Goal: Transaction & Acquisition: Purchase product/service

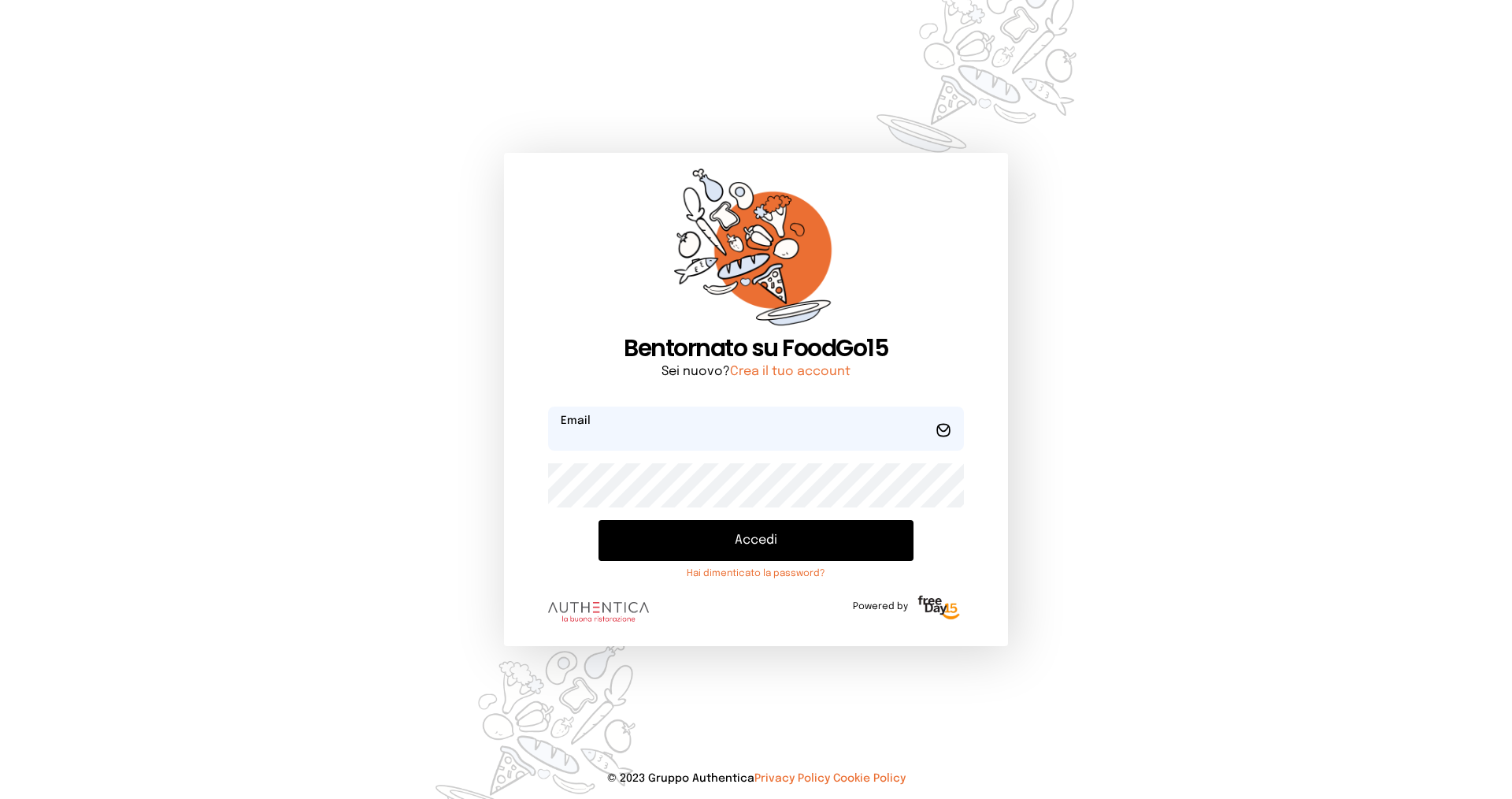
type input "**********"
click at [736, 542] on button "Accedi" at bounding box center [756, 540] width 315 height 41
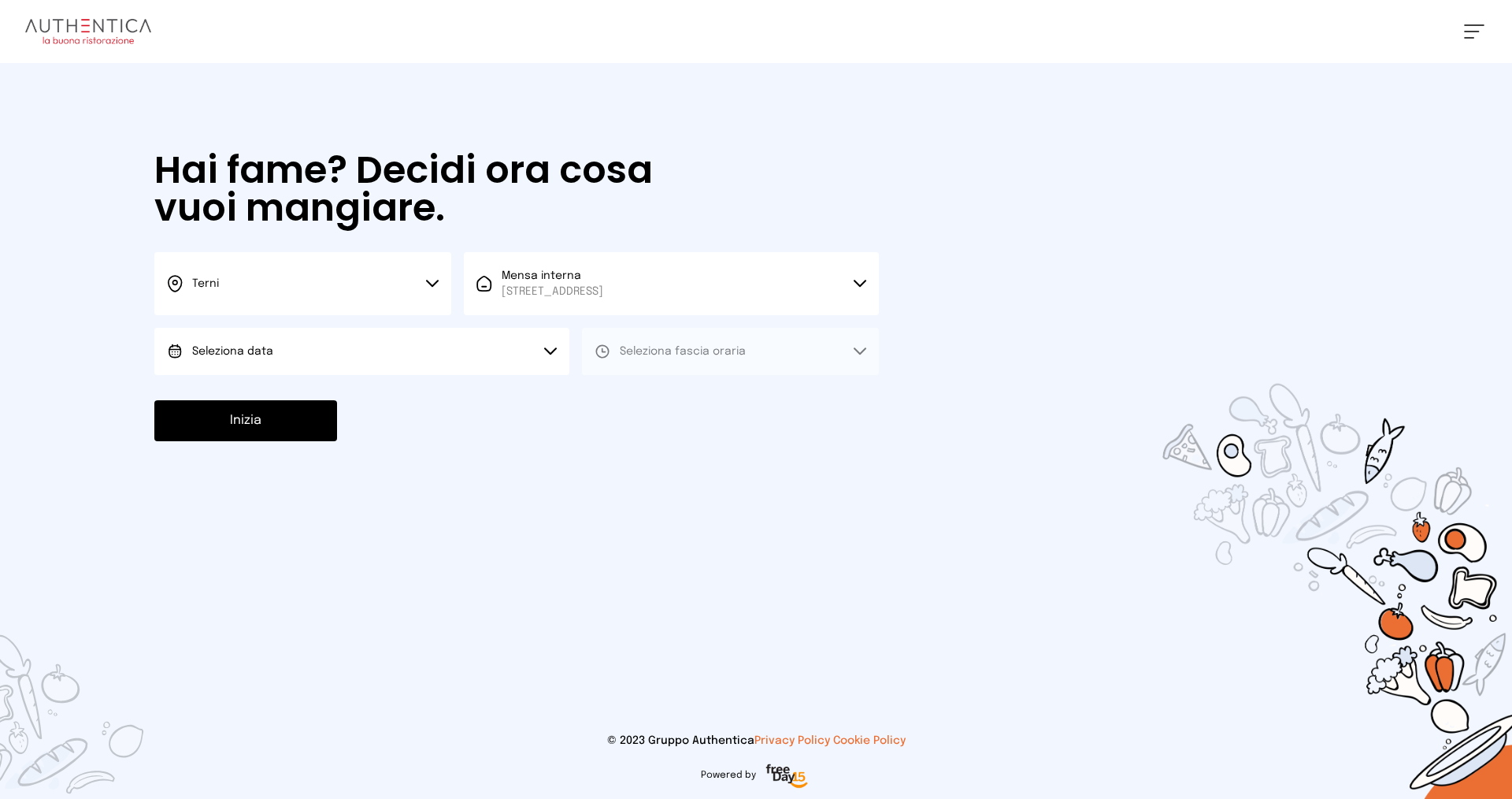
click at [448, 339] on button "Seleziona data" at bounding box center [361, 351] width 415 height 47
click at [384, 389] on li "[DATE], [DATE]" at bounding box center [361, 395] width 415 height 41
click at [624, 343] on button "Seleziona fascia oraria" at bounding box center [730, 351] width 297 height 47
click at [619, 397] on span "Pranzo" at bounding box center [638, 395] width 38 height 16
click at [236, 417] on button "Inizia" at bounding box center [246, 420] width 183 height 41
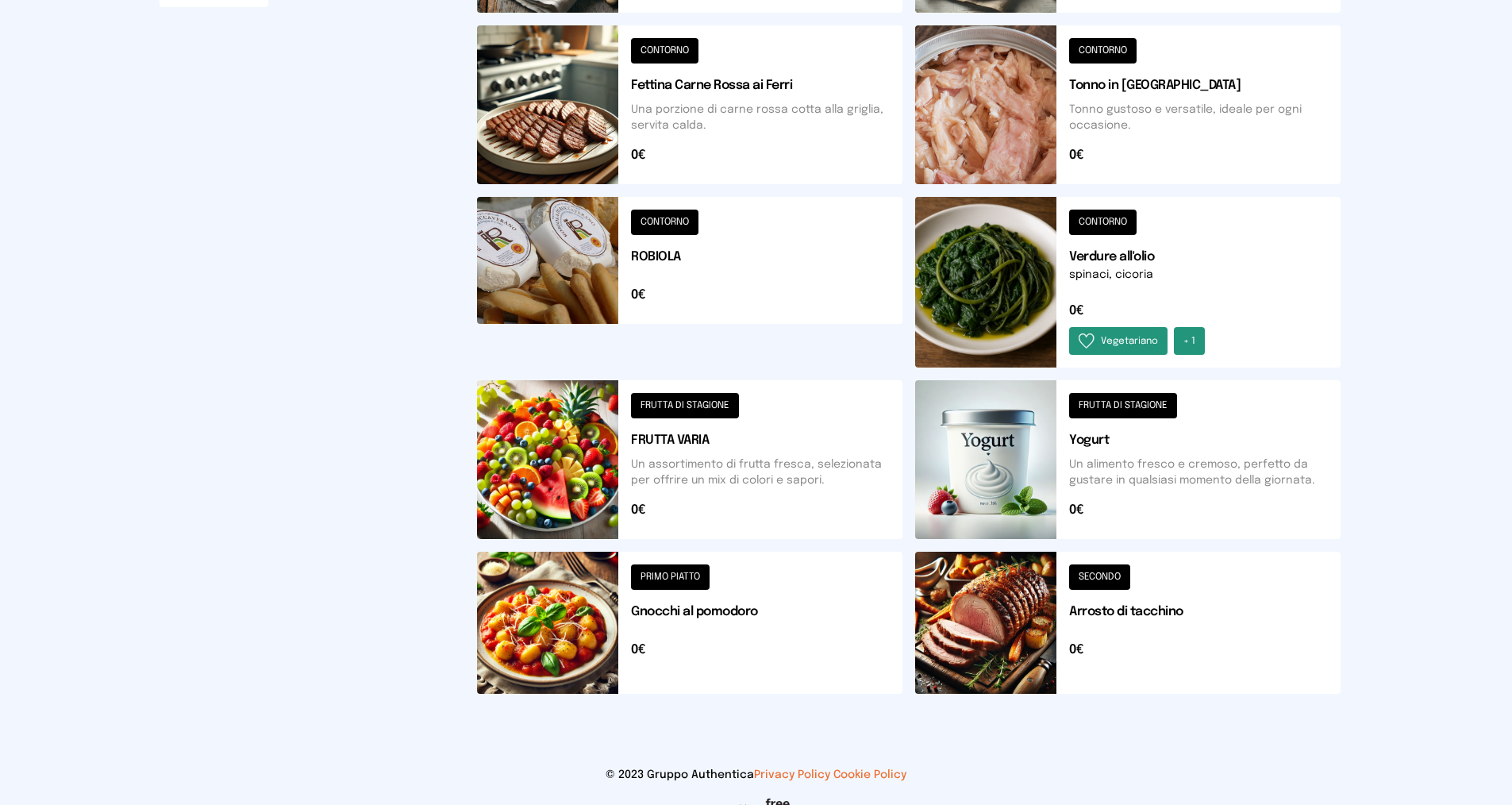
scroll to position [504, 0]
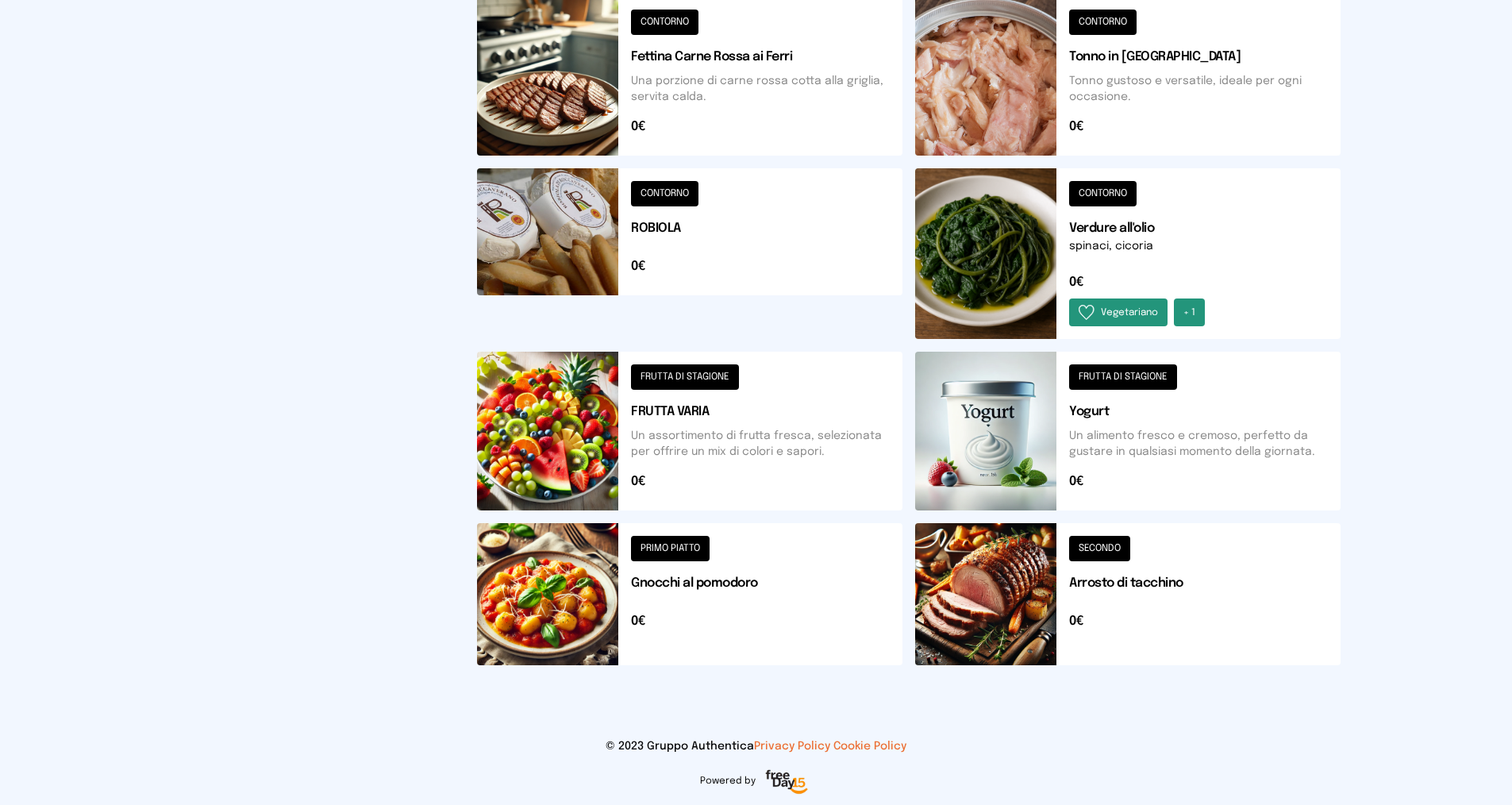
click at [1094, 571] on button at bounding box center [1128, 594] width 426 height 142
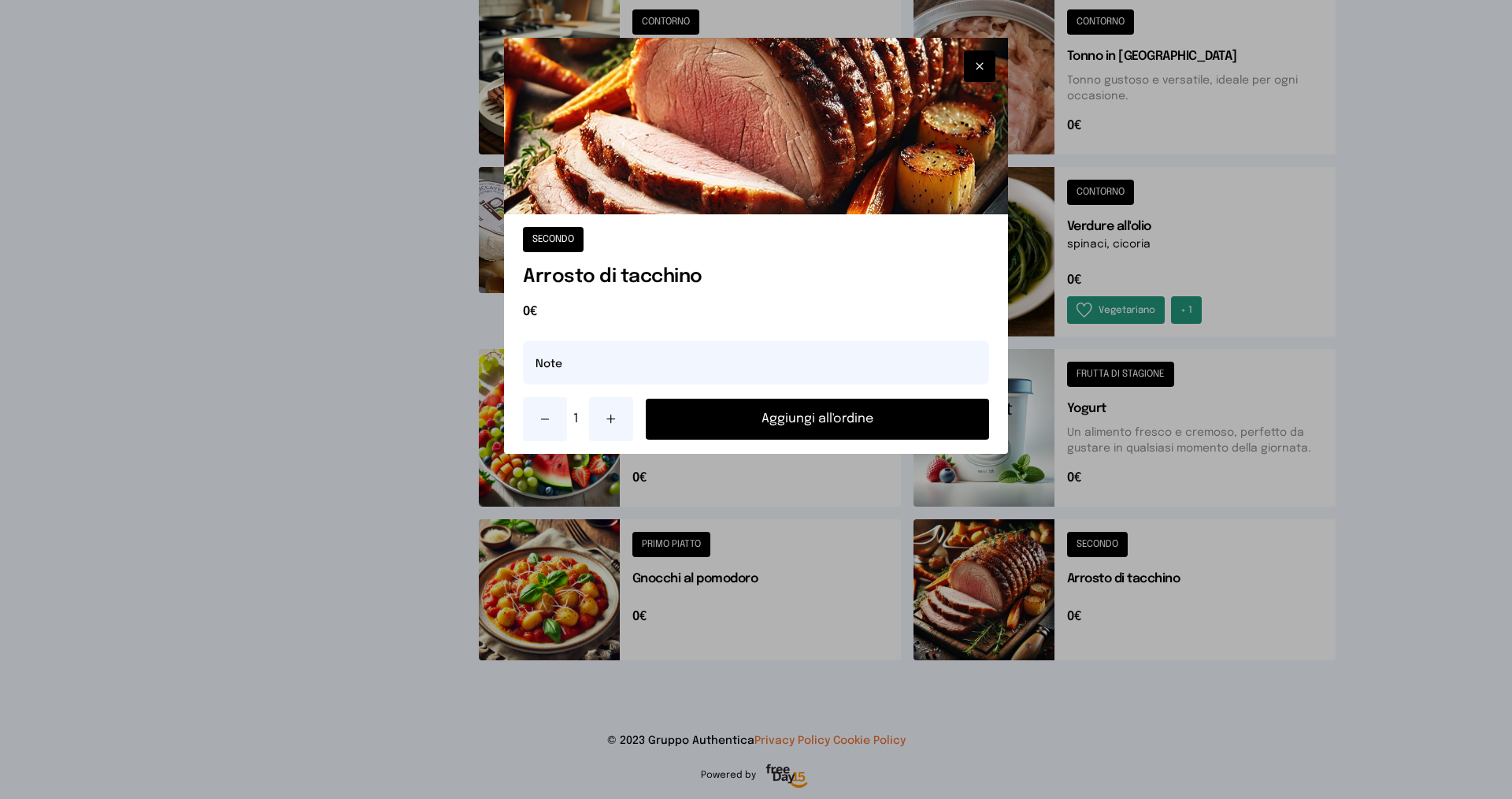
click at [825, 402] on button "Aggiungi all'ordine" at bounding box center [817, 418] width 344 height 41
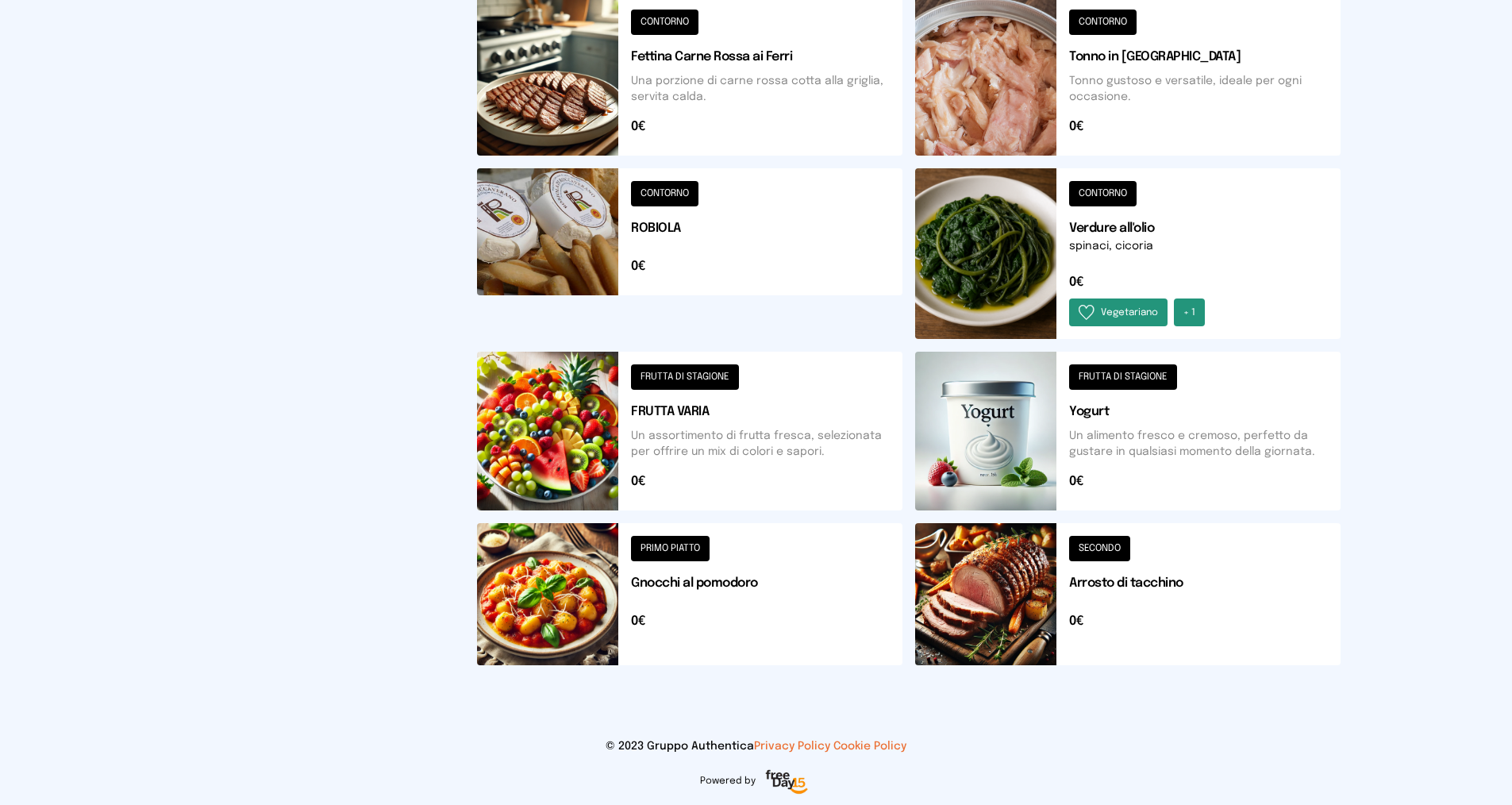
click at [831, 411] on button at bounding box center [690, 431] width 426 height 159
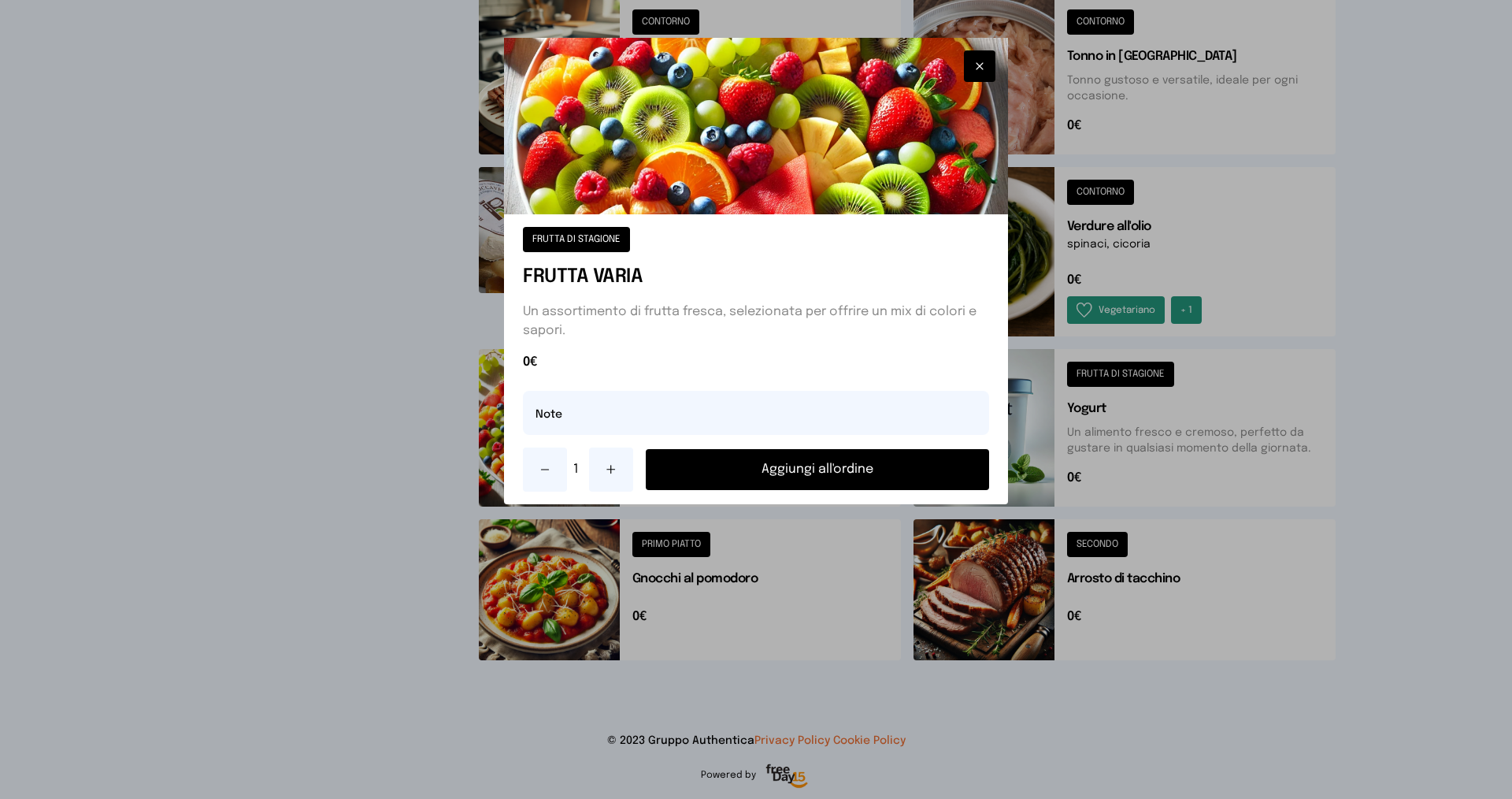
click at [771, 461] on button "Aggiungi all'ordine" at bounding box center [817, 469] width 344 height 41
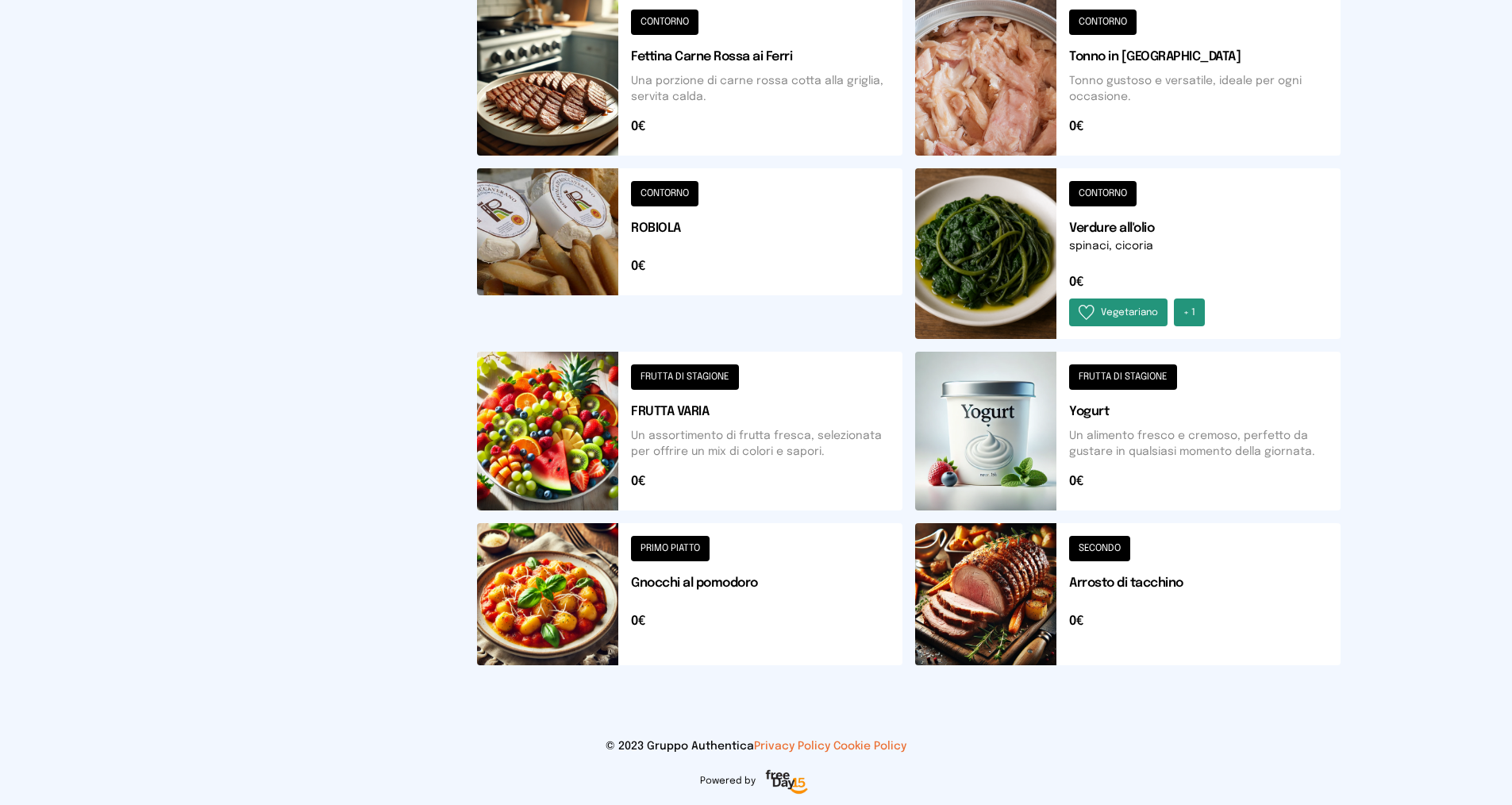
click at [650, 215] on button at bounding box center [690, 253] width 426 height 171
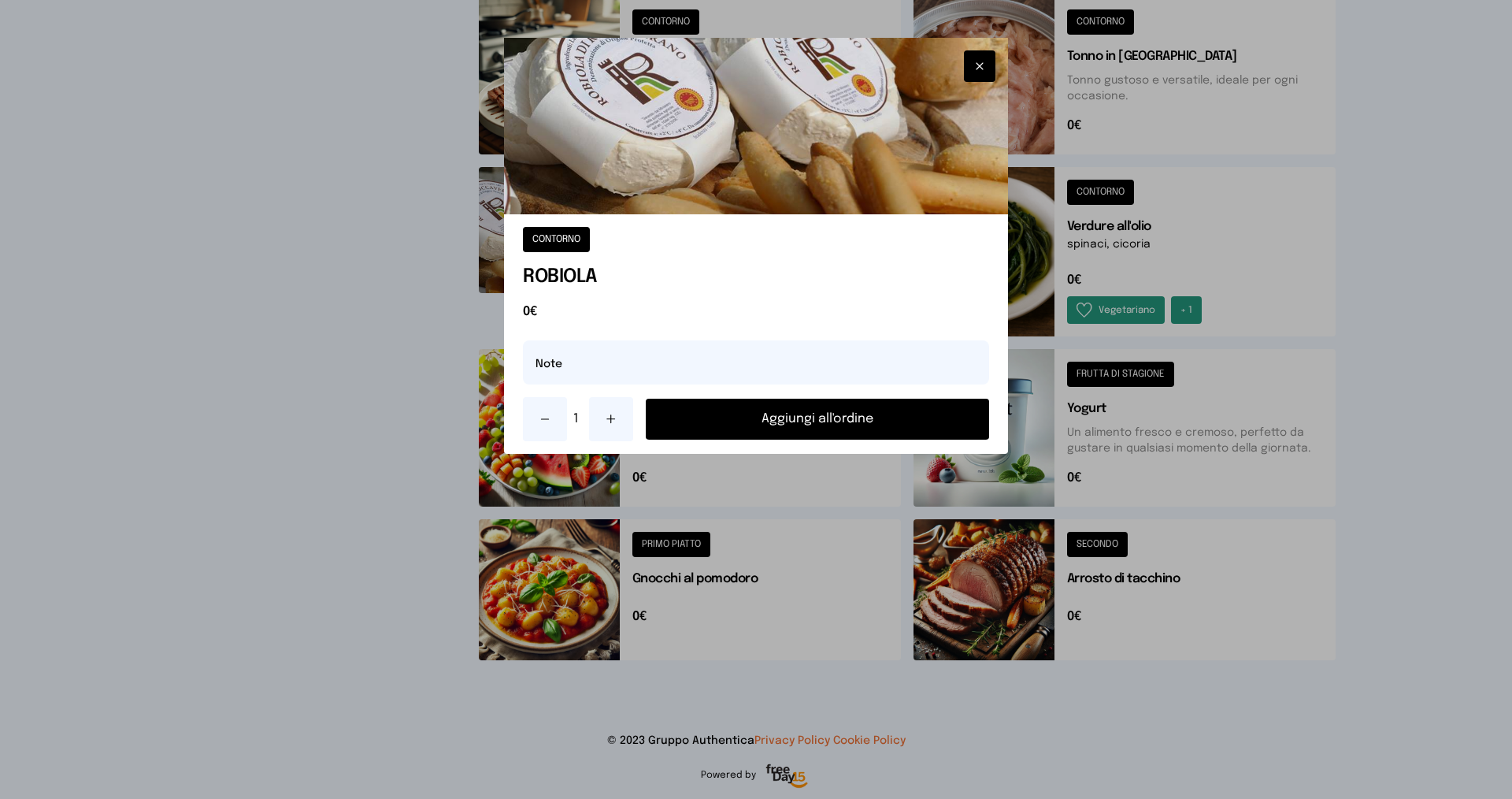
click at [722, 416] on button "Aggiungi all'ordine" at bounding box center [817, 418] width 344 height 41
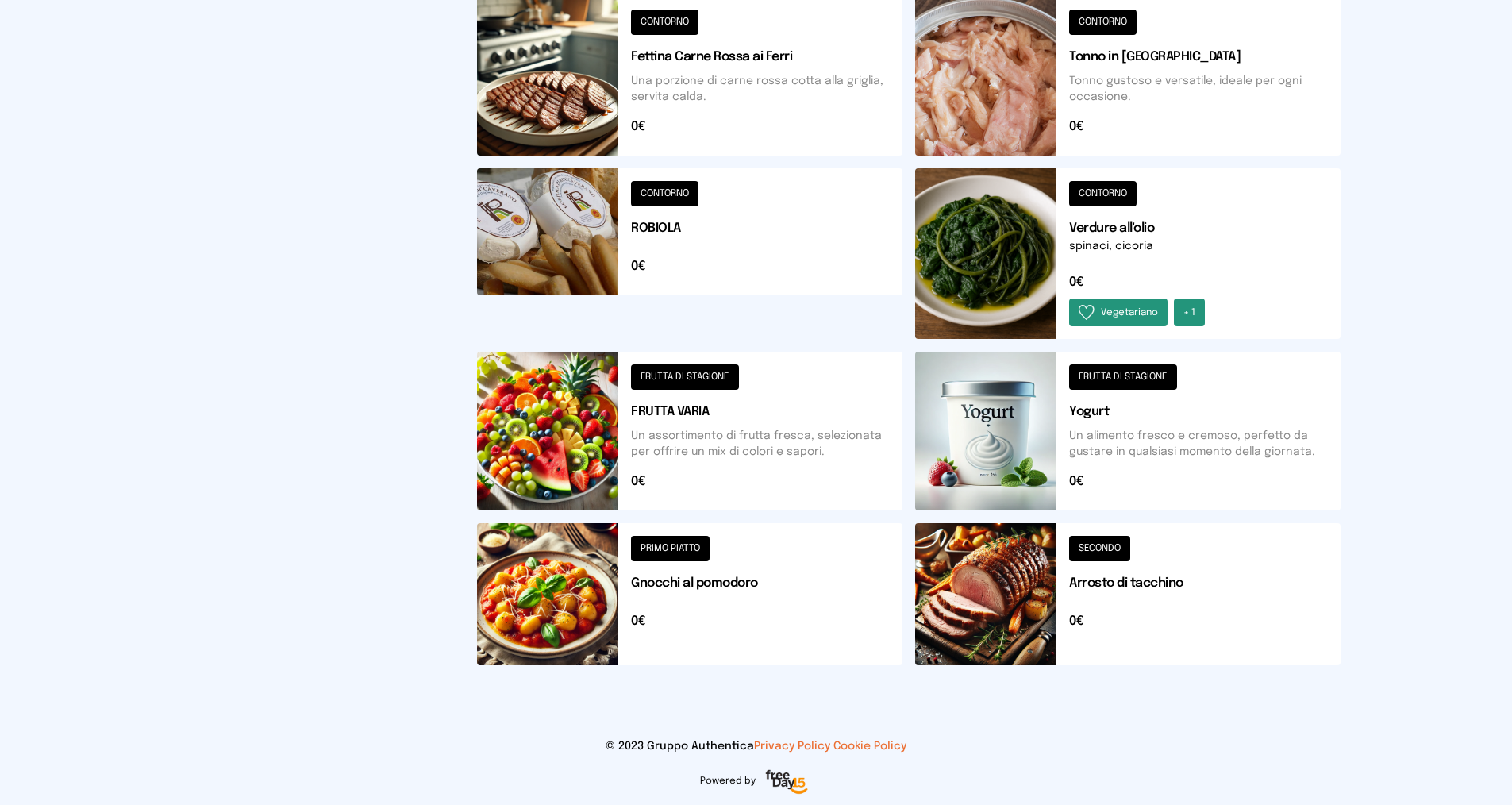
click at [1119, 231] on button at bounding box center [1128, 253] width 426 height 171
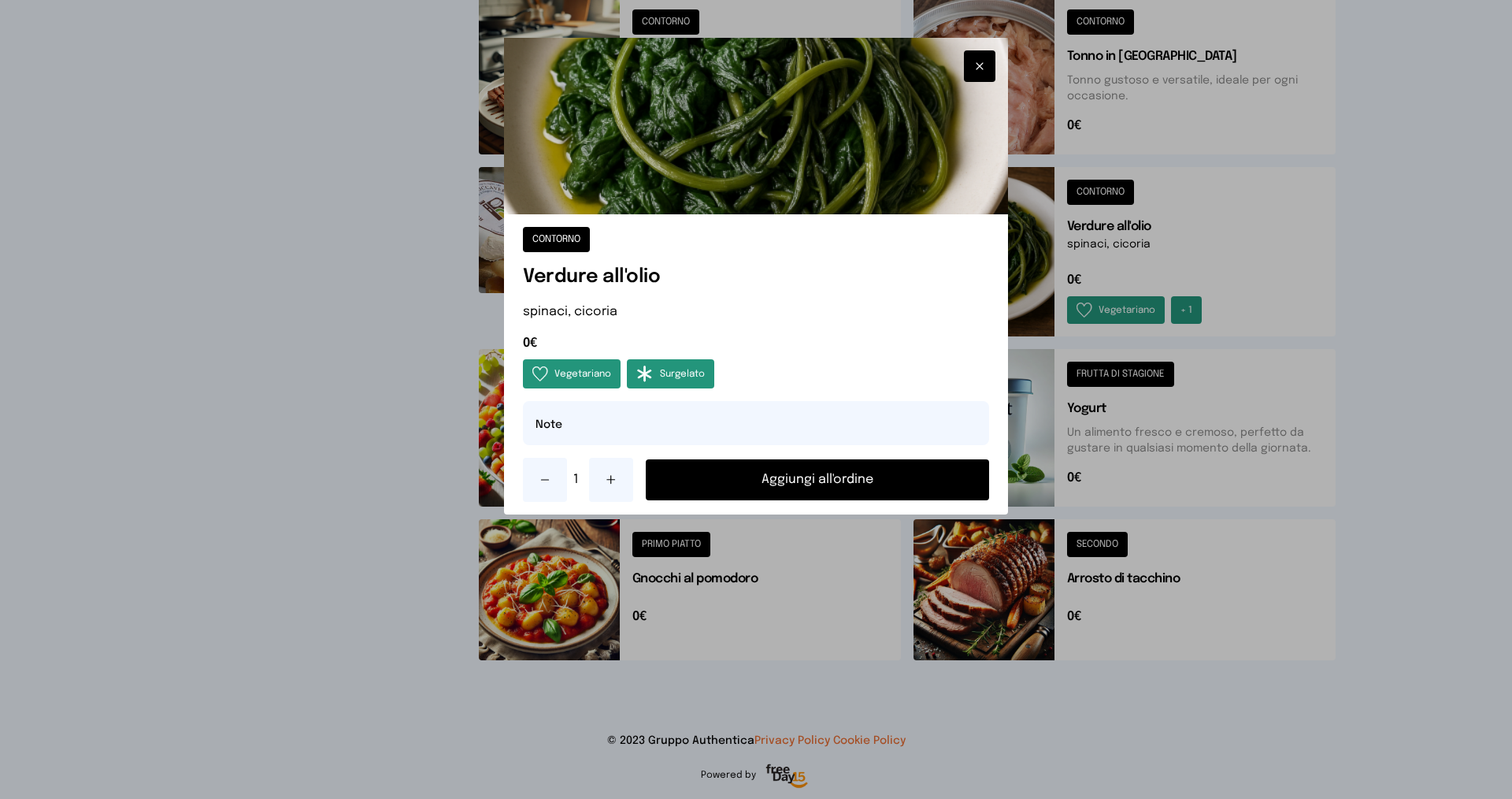
click at [840, 489] on button "Aggiungi all'ordine" at bounding box center [817, 480] width 344 height 41
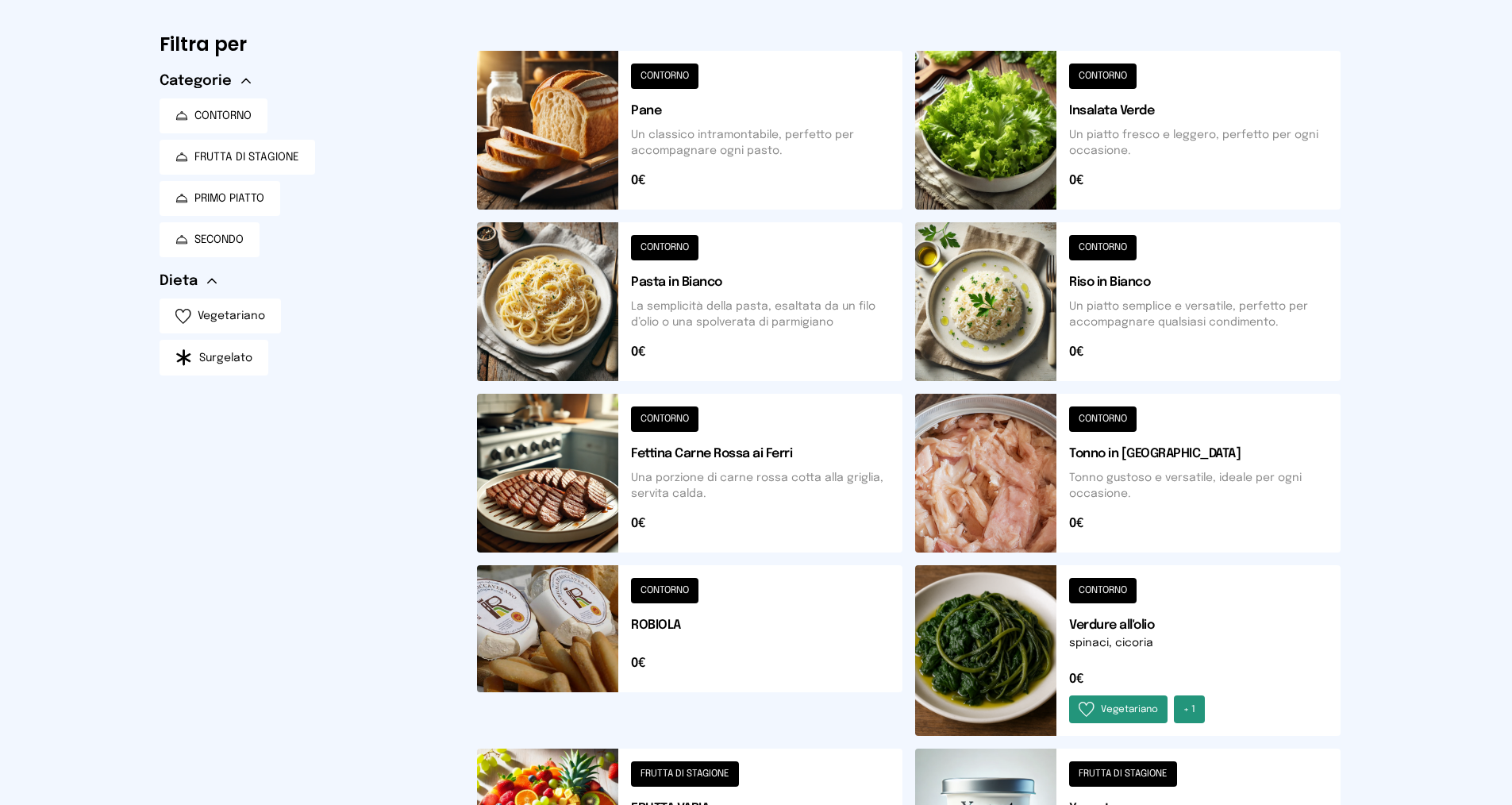
scroll to position [0, 0]
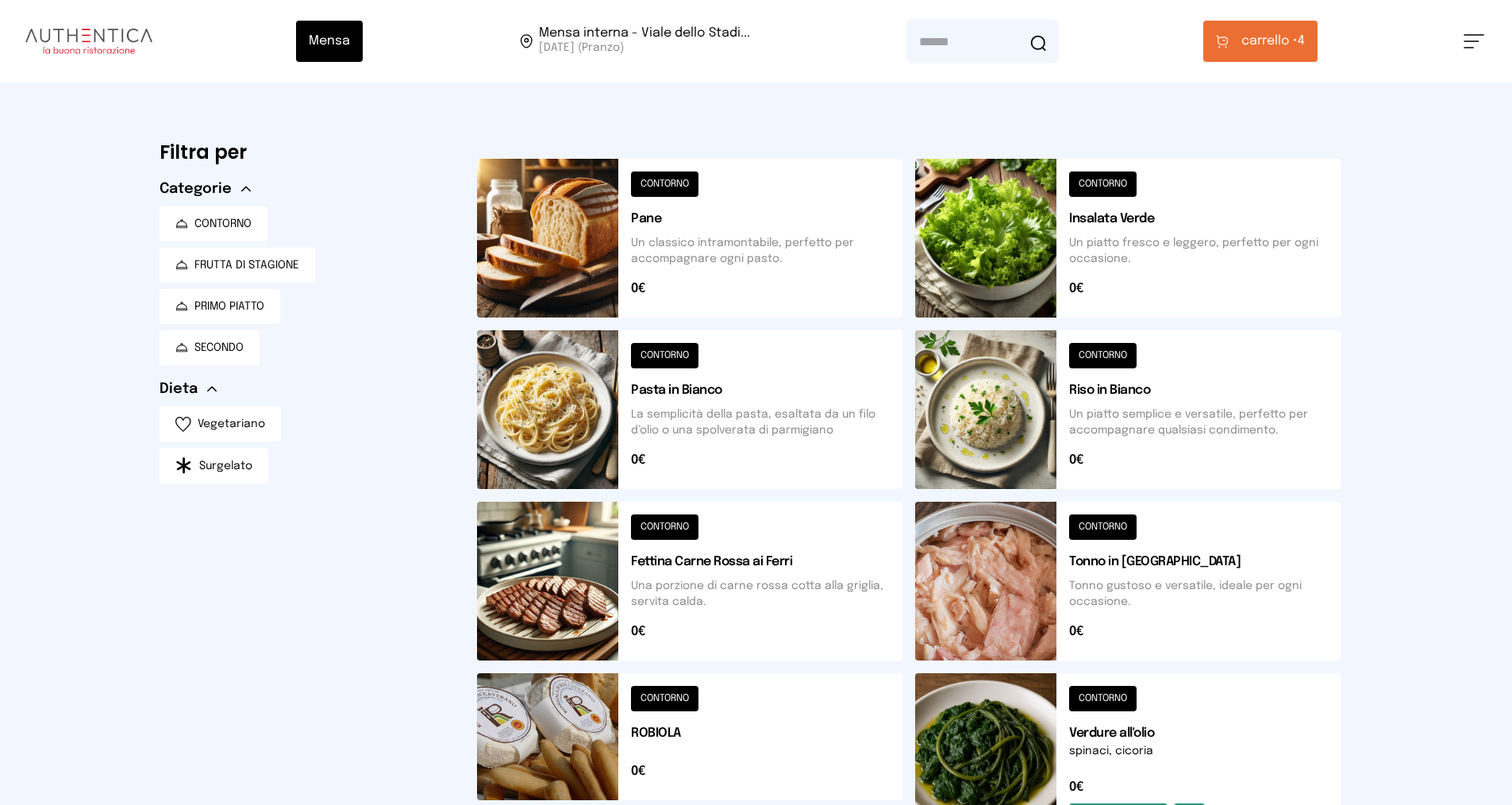
click at [1271, 30] on button "carrello • 4" at bounding box center [1259, 41] width 114 height 41
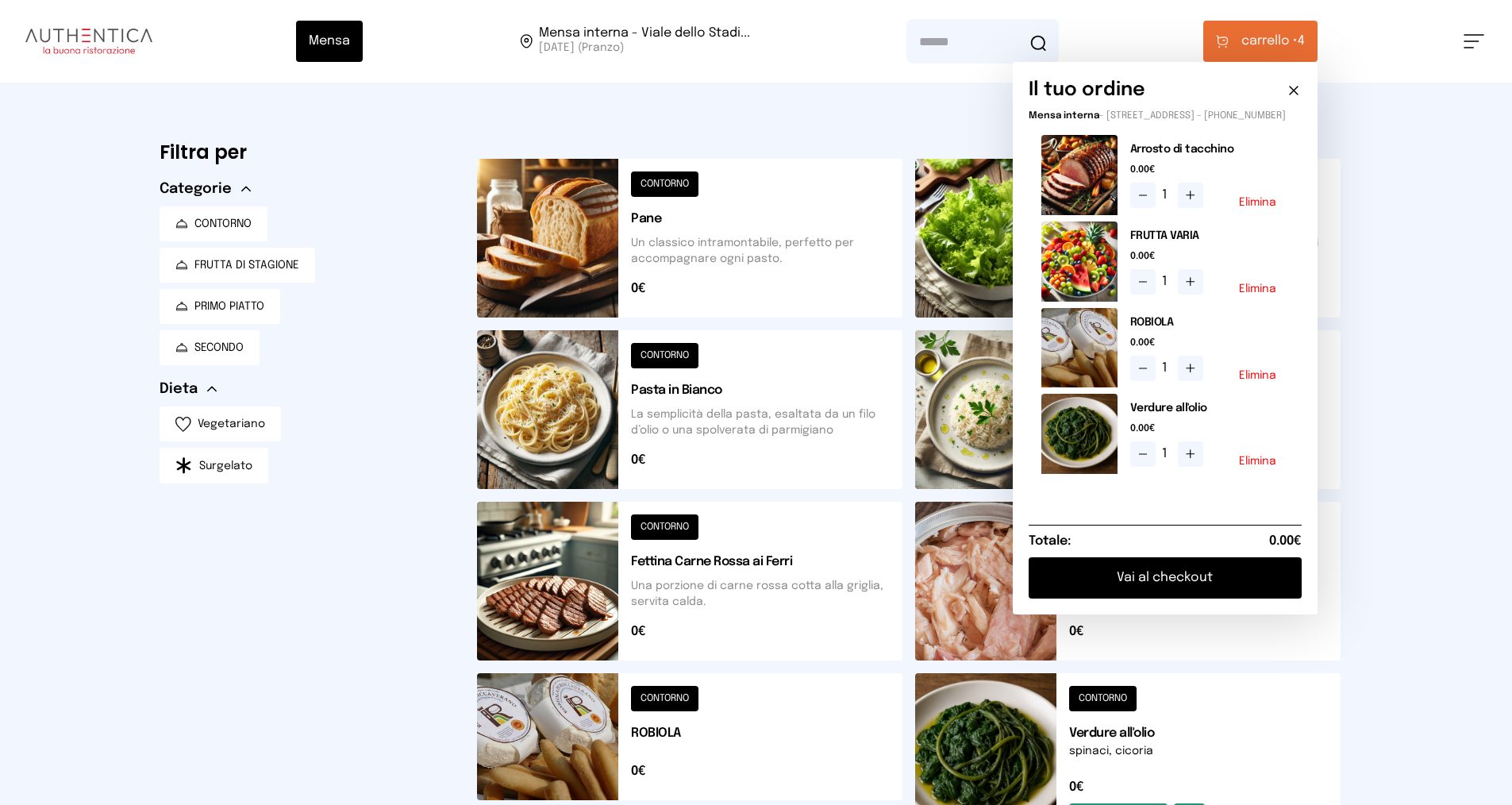
click at [1252, 295] on div "1 Elimina" at bounding box center [1210, 281] width 159 height 25
click at [1252, 295] on button "Elimina" at bounding box center [1257, 288] width 37 height 11
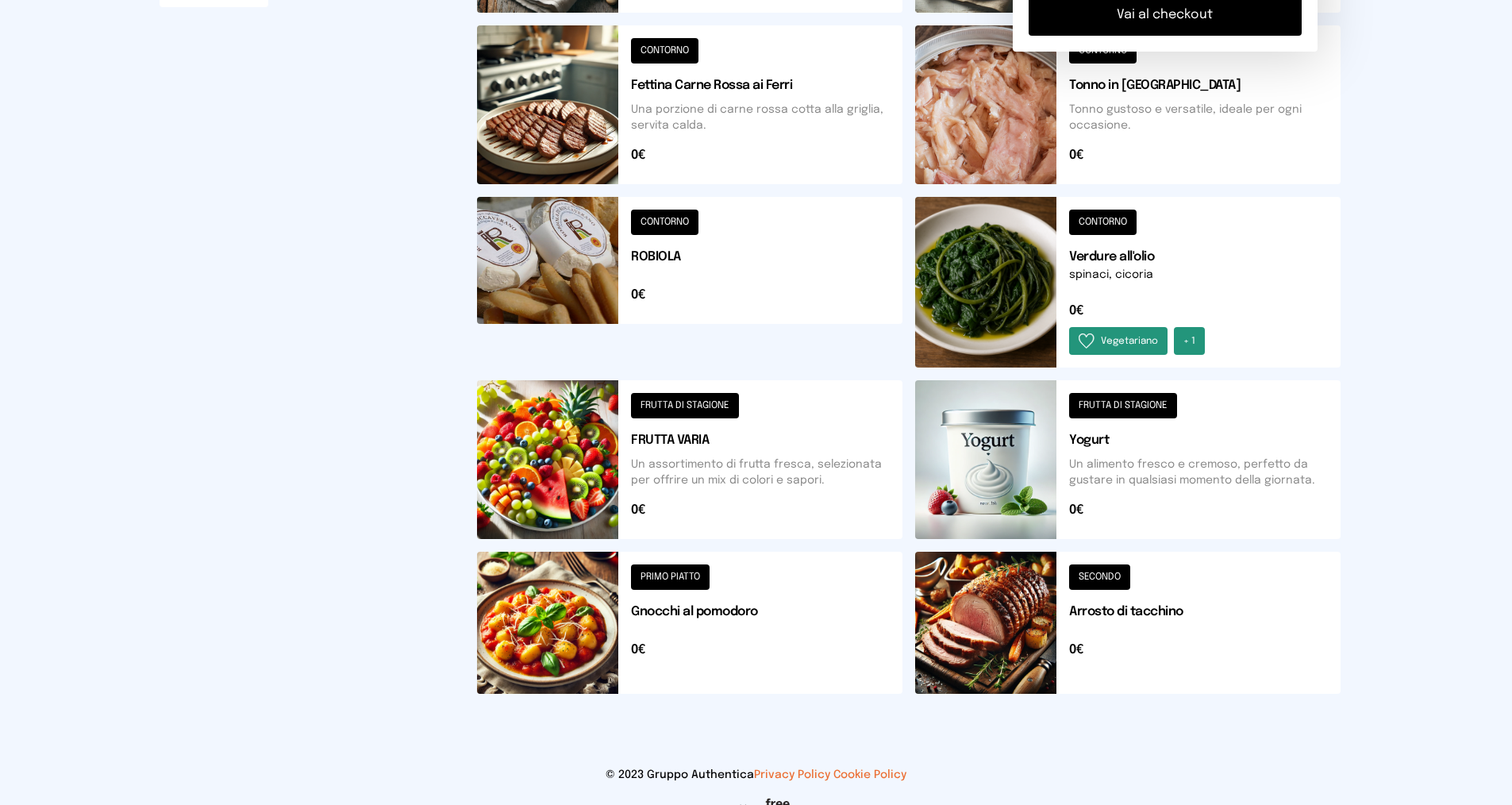
scroll to position [504, 0]
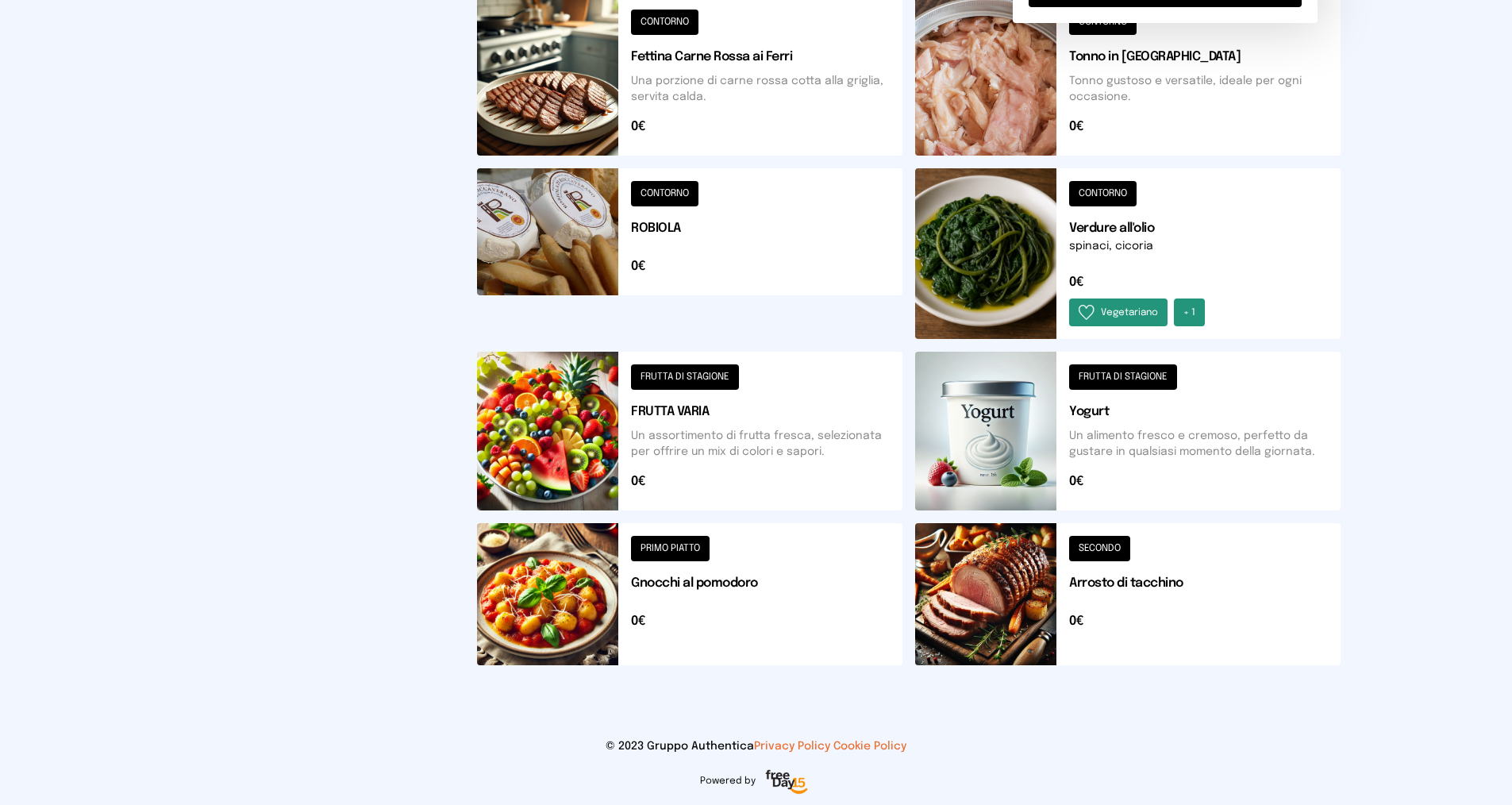
click at [677, 449] on button at bounding box center [690, 431] width 426 height 159
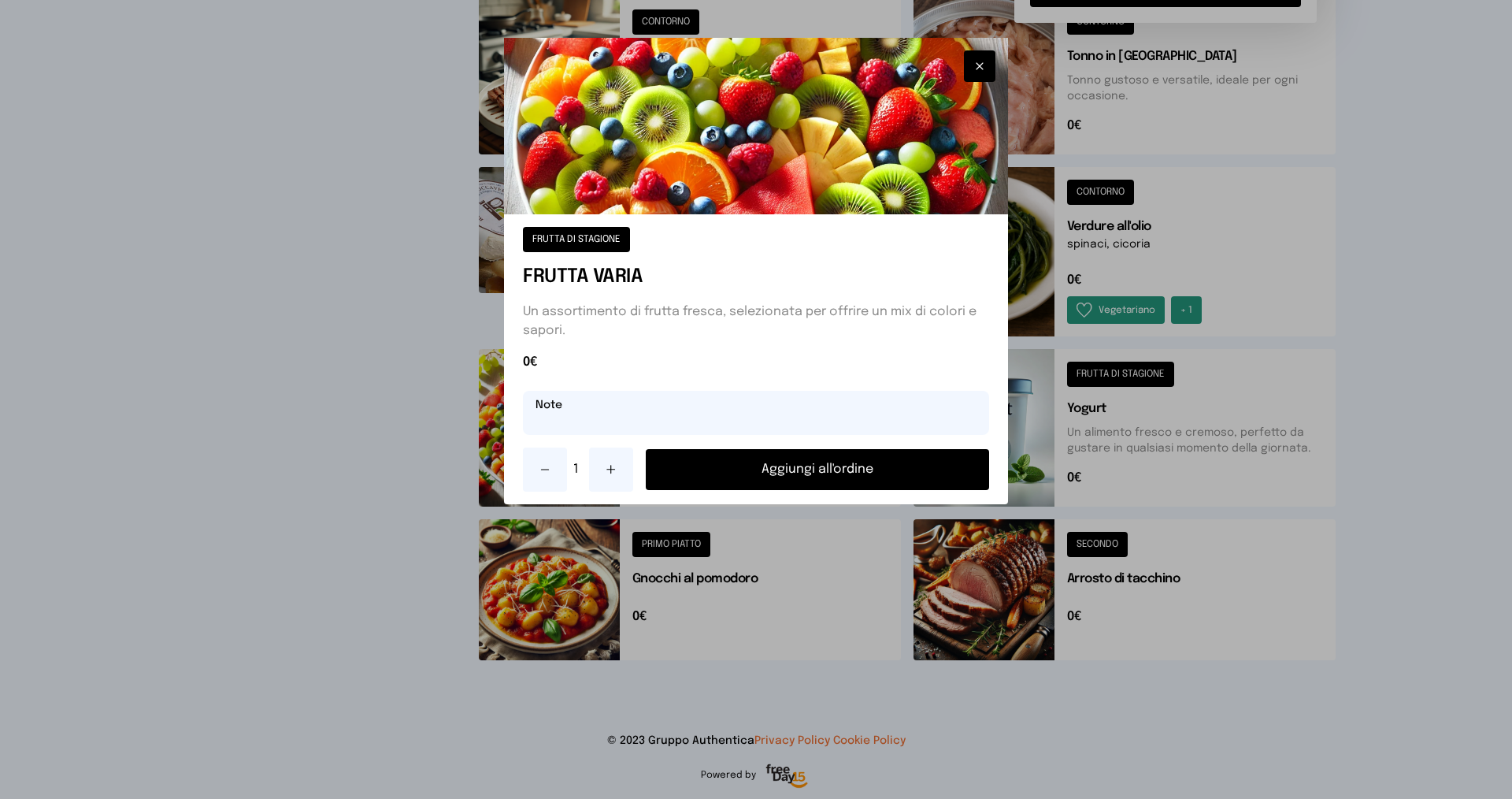
click at [572, 401] on input "text" at bounding box center [756, 412] width 466 height 44
type input "*****"
click at [778, 459] on button "Aggiungi all'ordine" at bounding box center [817, 469] width 344 height 41
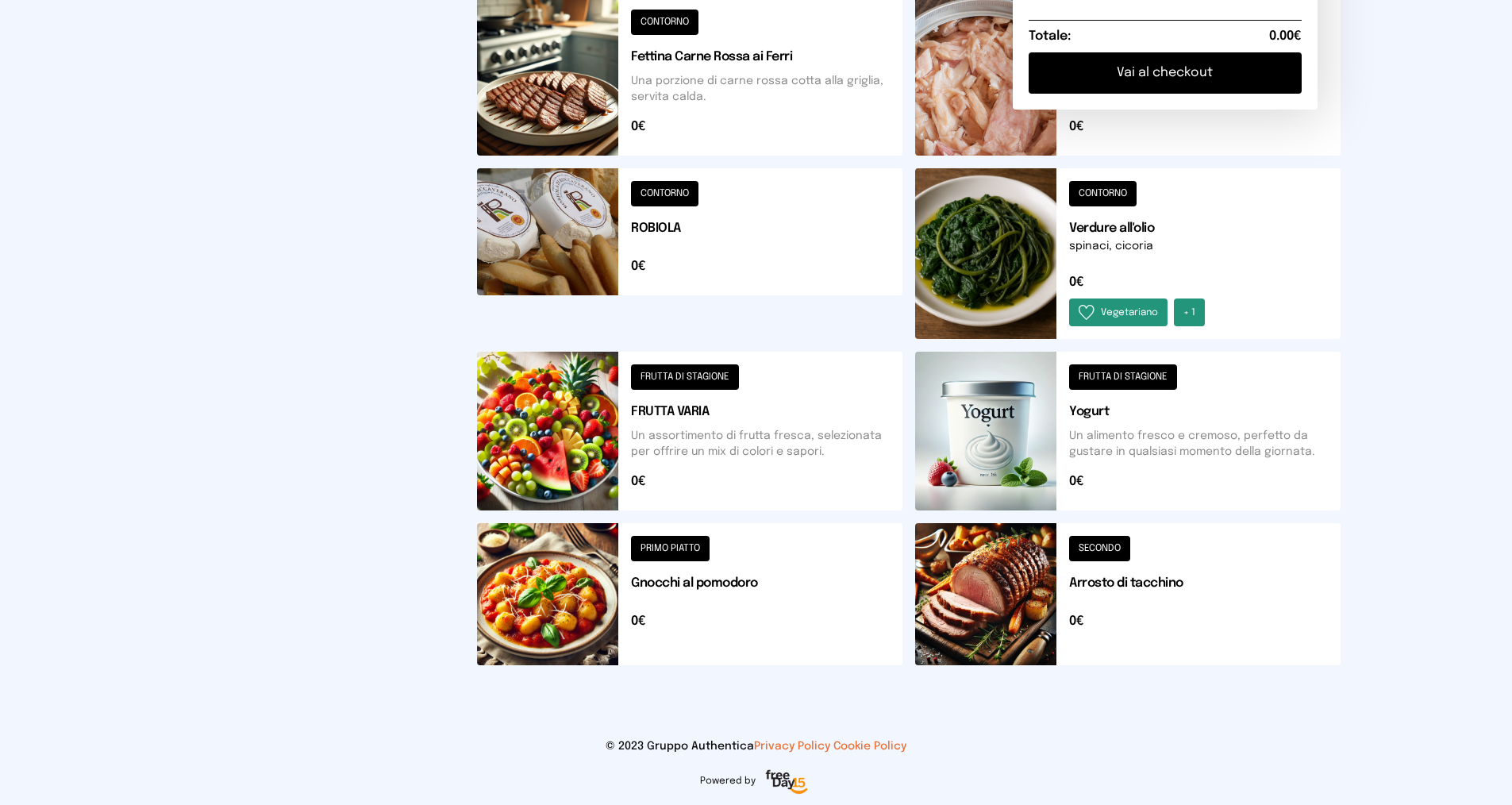
click at [1085, 422] on button at bounding box center [1128, 431] width 426 height 159
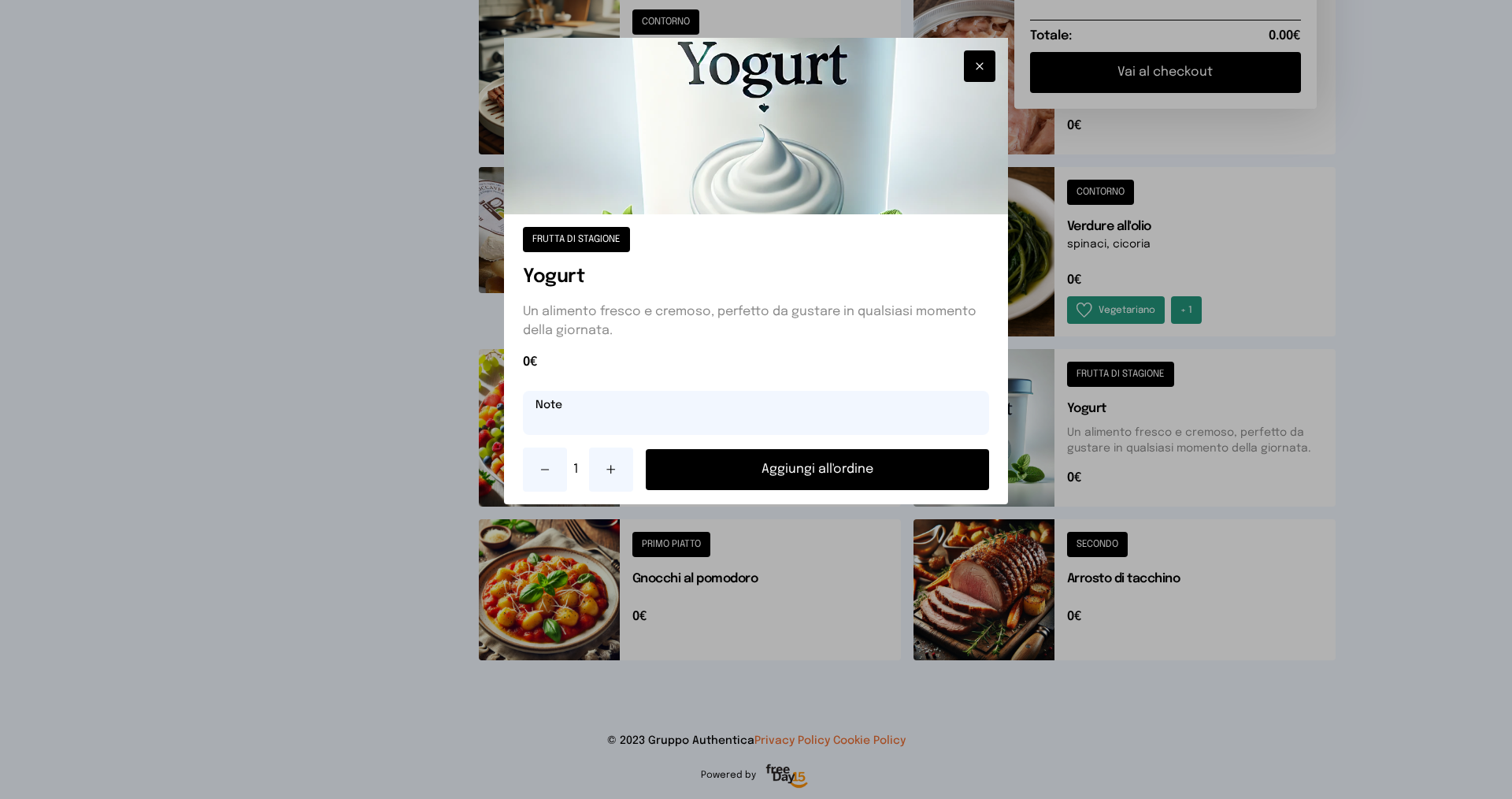
click at [782, 413] on input "text" at bounding box center [756, 412] width 466 height 44
type input "**********"
click at [809, 470] on button "Aggiungi all'ordine" at bounding box center [817, 469] width 344 height 41
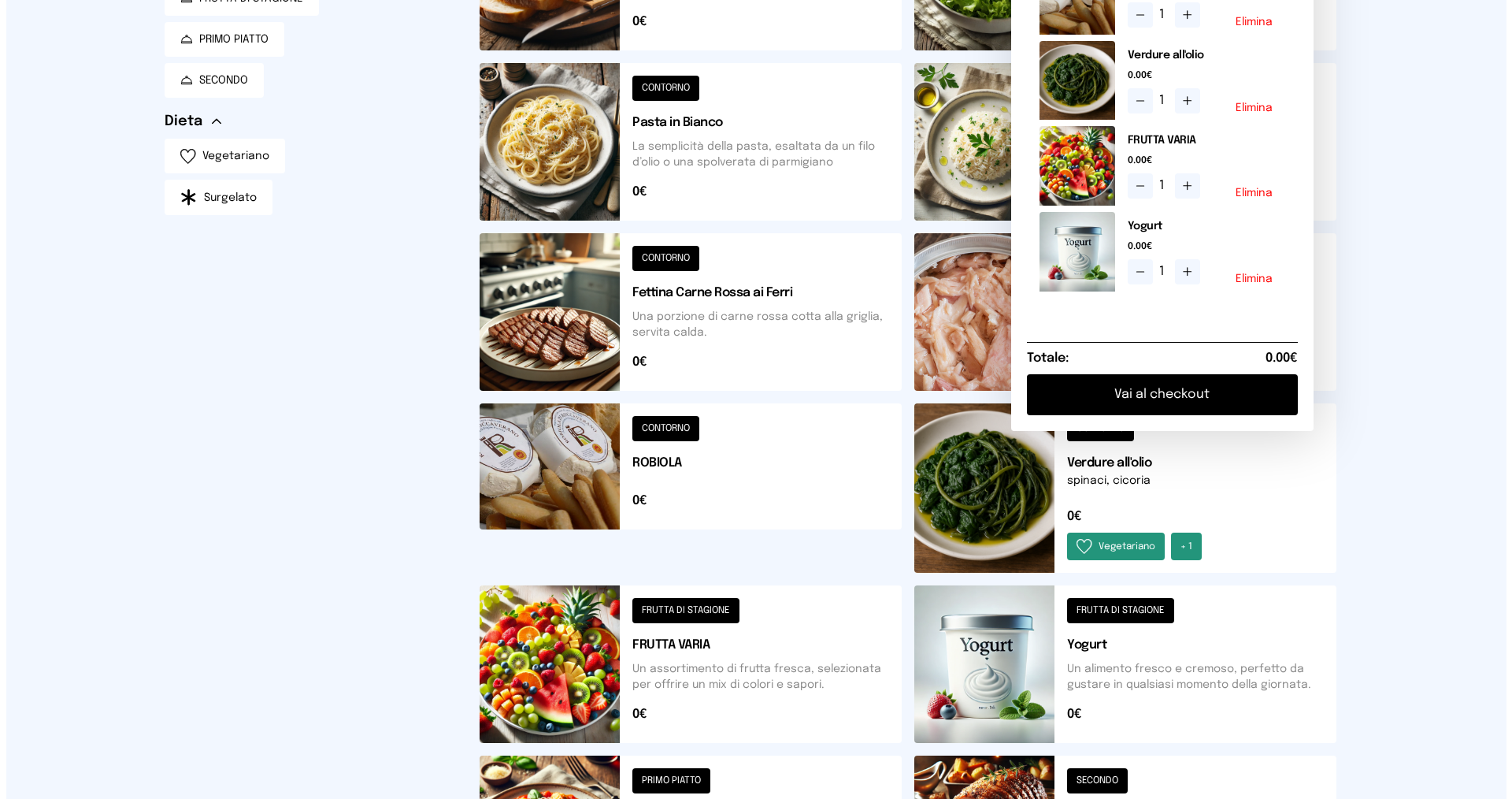
scroll to position [0, 0]
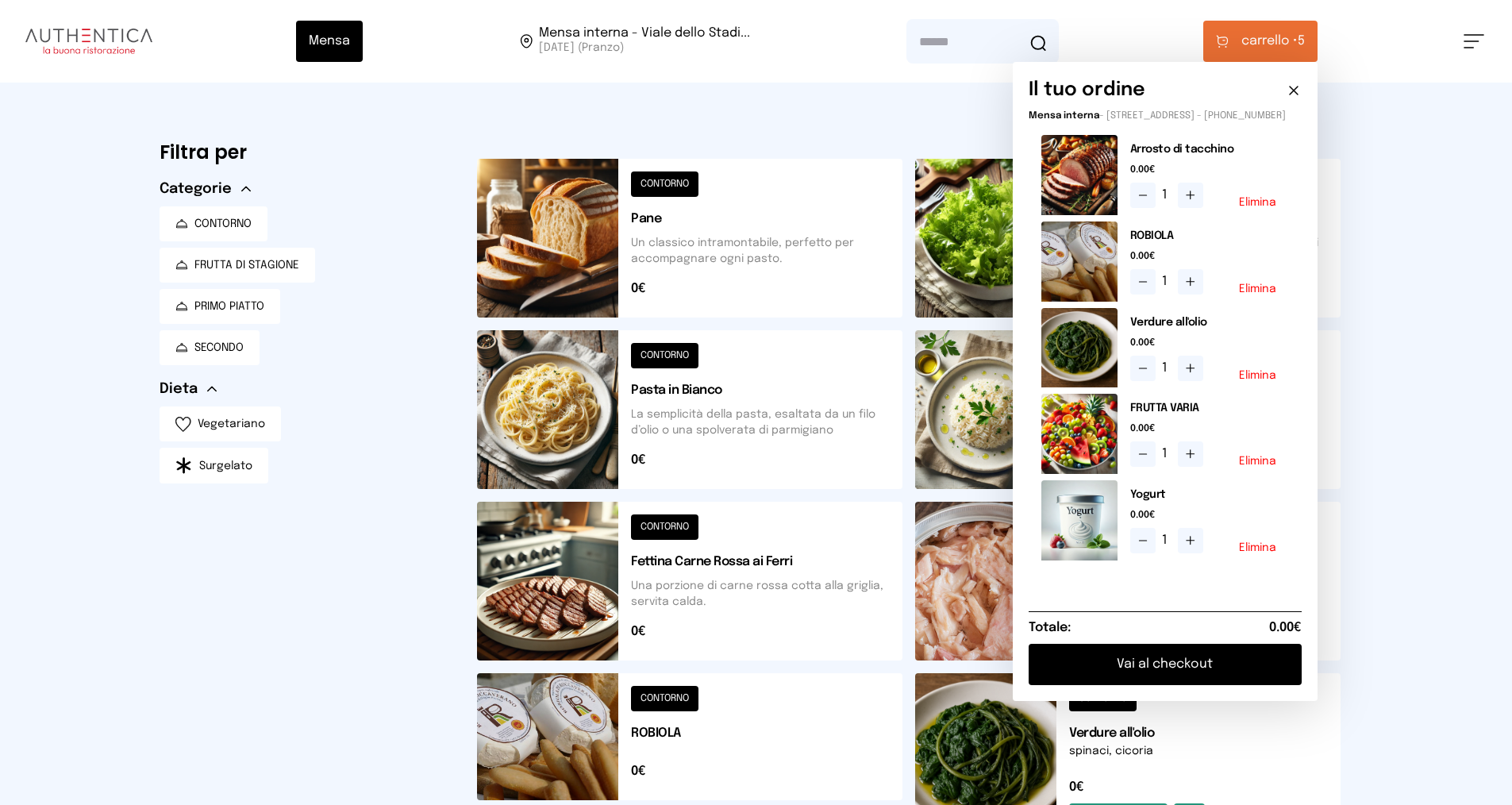
click at [1156, 679] on button "Vai al checkout" at bounding box center [1164, 664] width 273 height 41
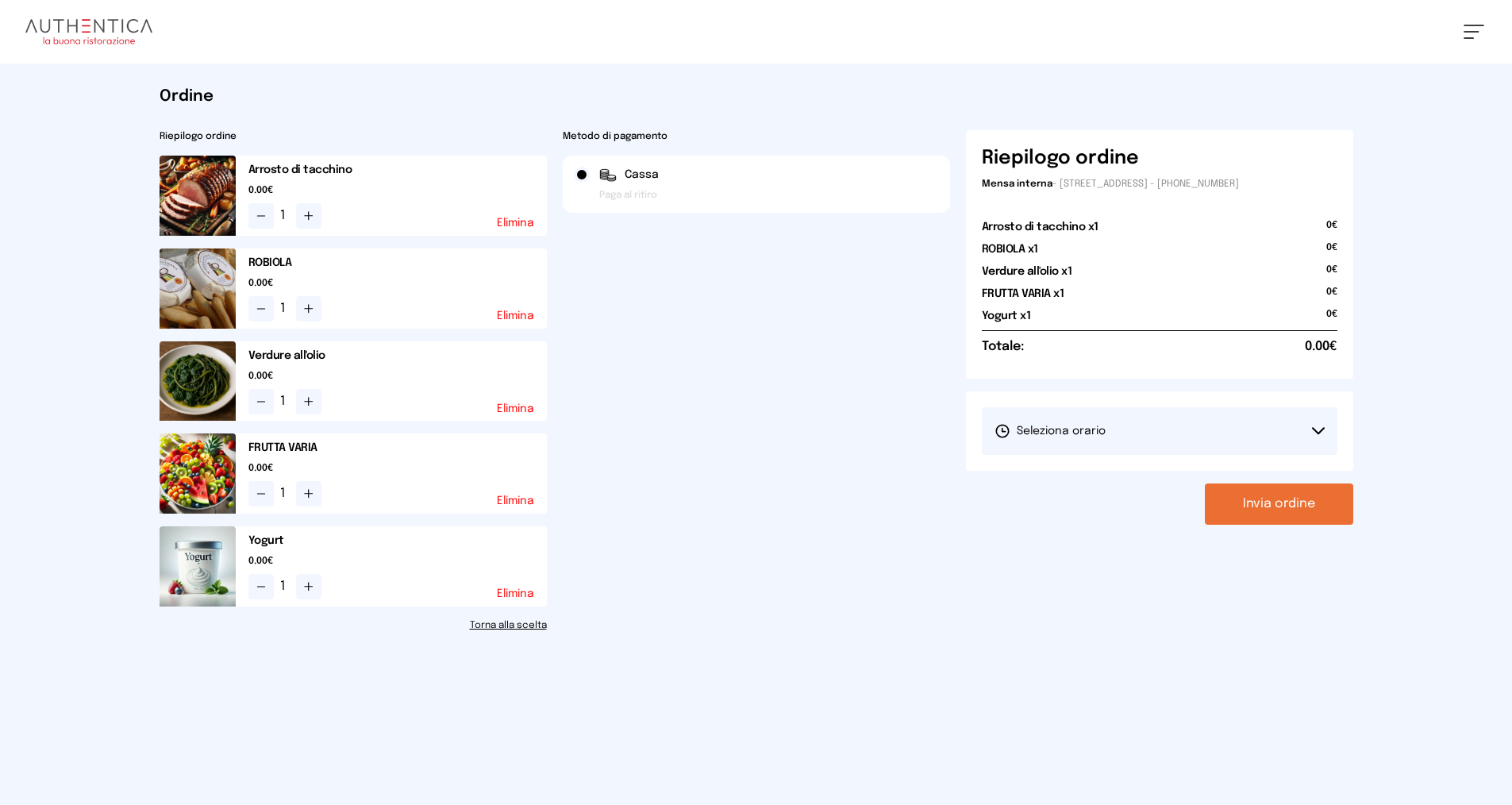
click at [1123, 427] on button "Seleziona orario" at bounding box center [1159, 431] width 356 height 47
click at [1111, 466] on li "1° Turno (13:00 - 15:00)" at bounding box center [1159, 475] width 356 height 41
click at [1247, 494] on button "Invia ordine" at bounding box center [1279, 503] width 149 height 41
